Goal: Information Seeking & Learning: Learn about a topic

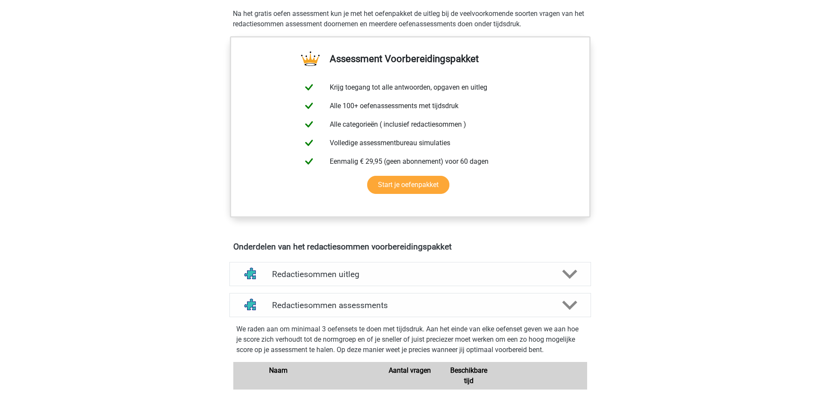
scroll to position [345, 0]
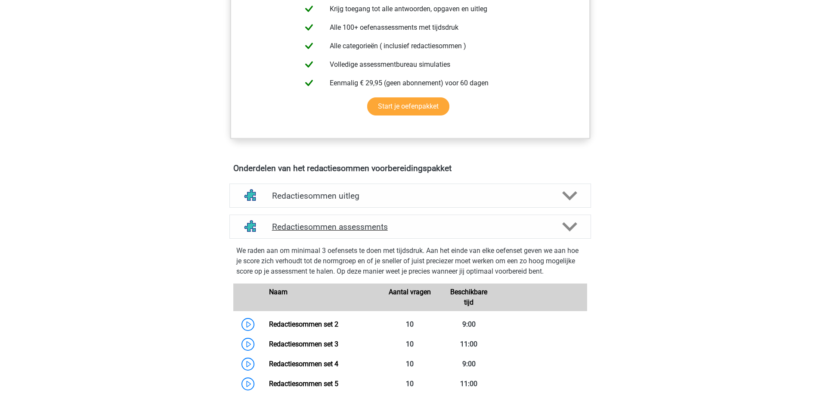
click at [369, 232] on h4 "Redactiesommen assessments" at bounding box center [410, 227] width 277 height 10
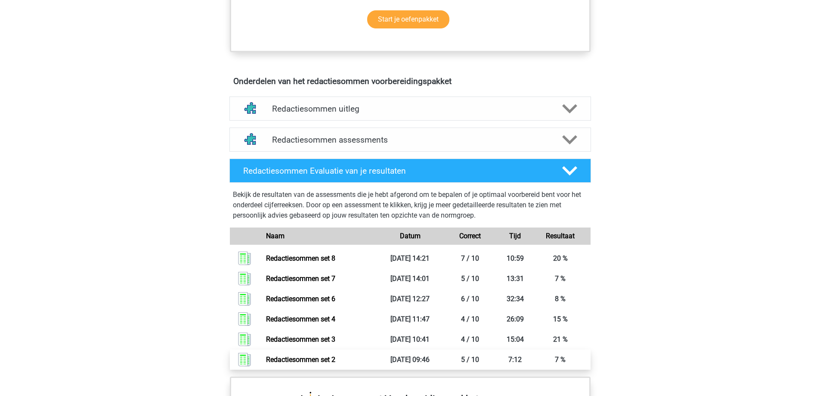
scroll to position [431, 0]
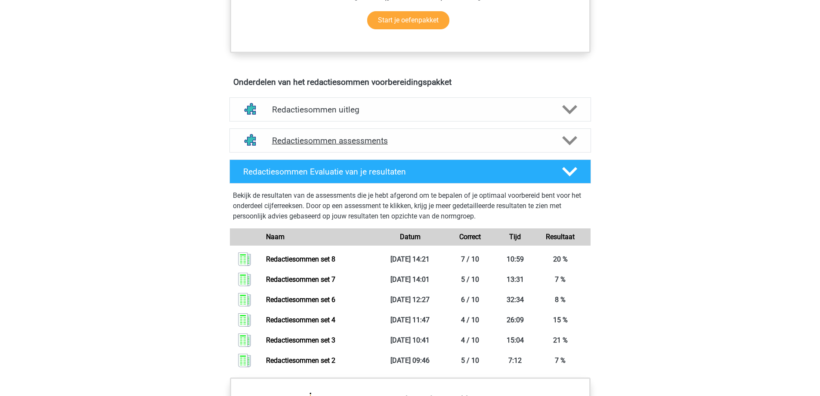
click at [357, 146] on h4 "Redactiesommen assessments" at bounding box center [410, 141] width 277 height 10
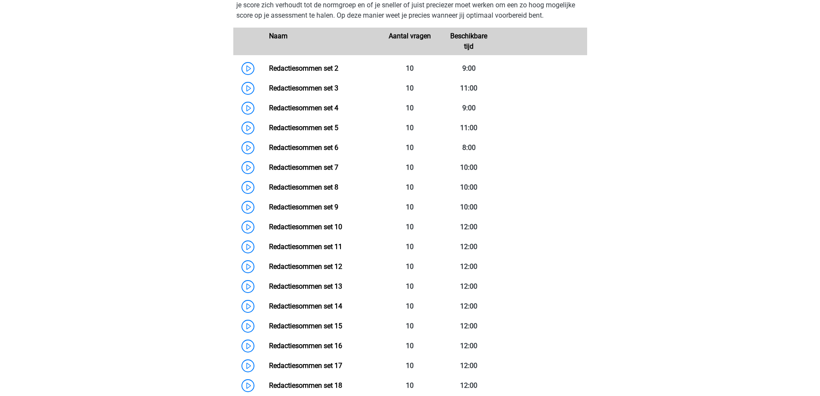
scroll to position [603, 0]
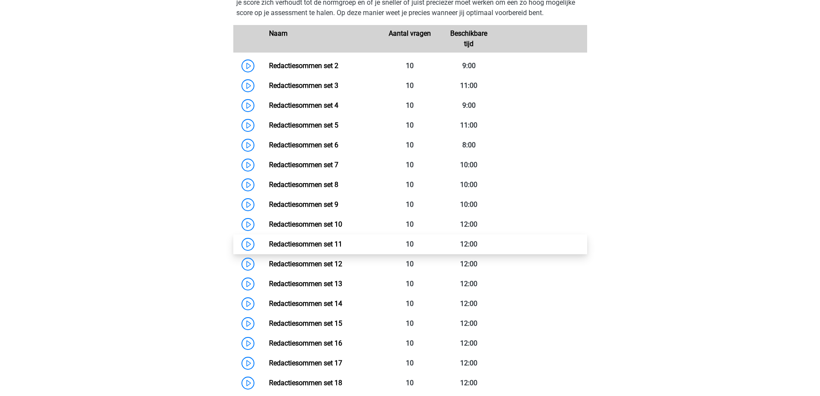
click at [340, 248] on link "Redactiesommen set 11" at bounding box center [305, 244] width 73 height 8
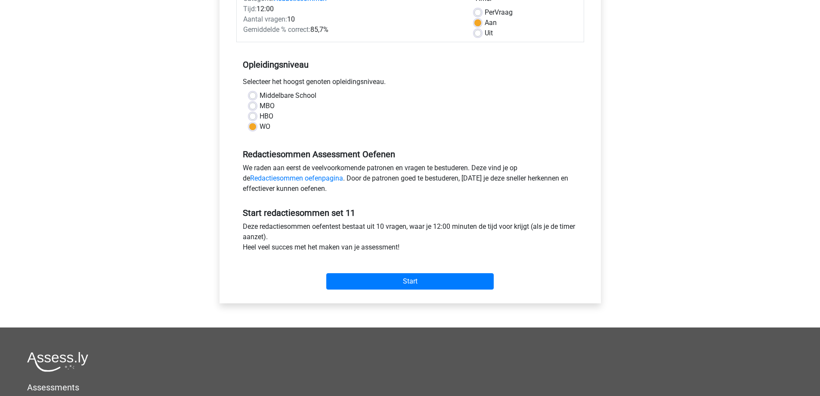
scroll to position [129, 0]
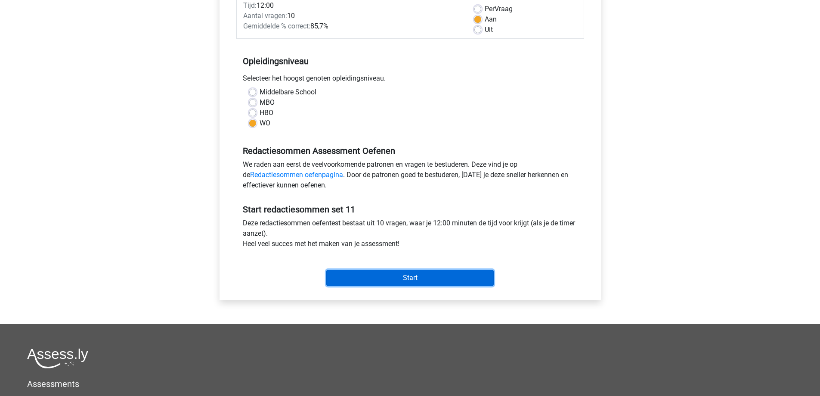
click at [377, 277] on input "Start" at bounding box center [410, 278] width 168 height 16
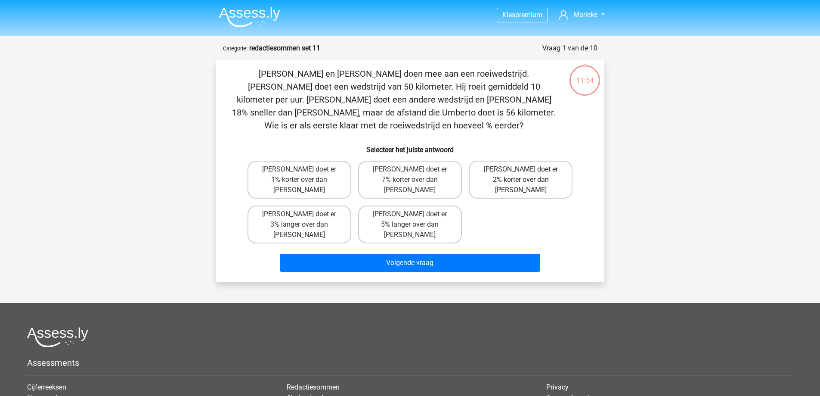
click at [491, 164] on label "[PERSON_NAME] doet er 2% korter over dan [PERSON_NAME]" at bounding box center [521, 180] width 104 height 38
click at [521, 169] on input "[PERSON_NAME] doet er 2% korter over dan [PERSON_NAME]" at bounding box center [524, 172] width 6 height 6
radio input "true"
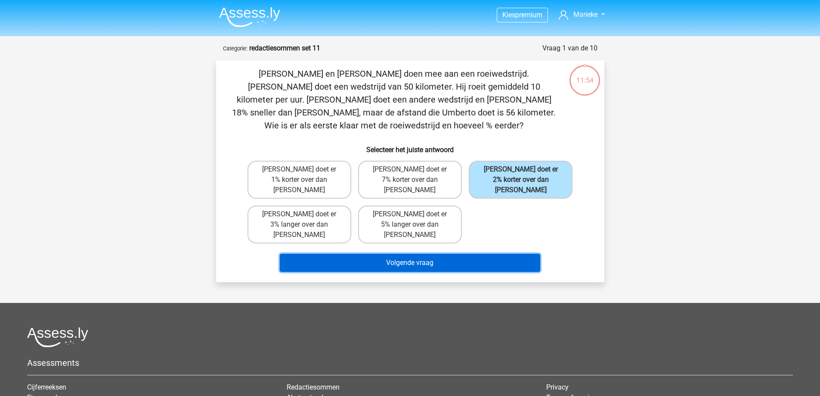
click at [471, 254] on button "Volgende vraag" at bounding box center [410, 263] width 261 height 18
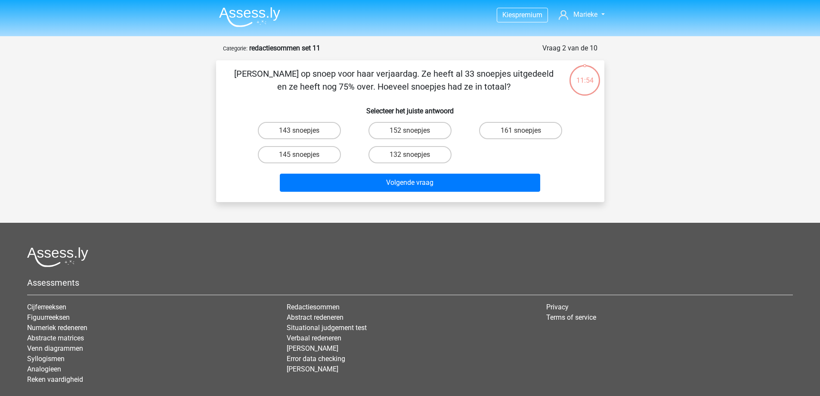
scroll to position [43, 0]
